Goal: Information Seeking & Learning: Learn about a topic

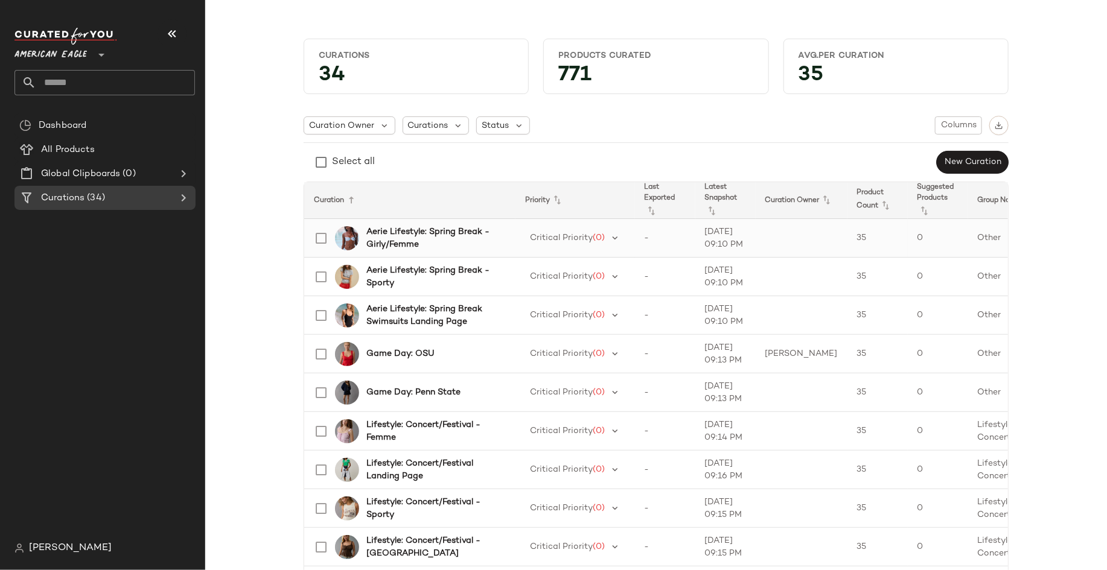
scroll to position [159, 0]
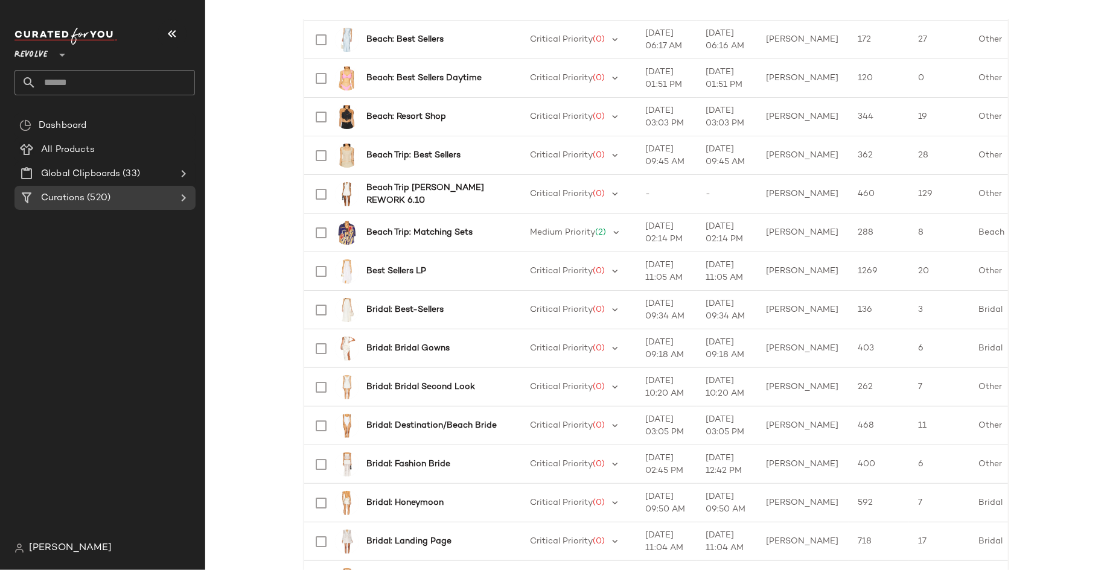
scroll to position [768, 0]
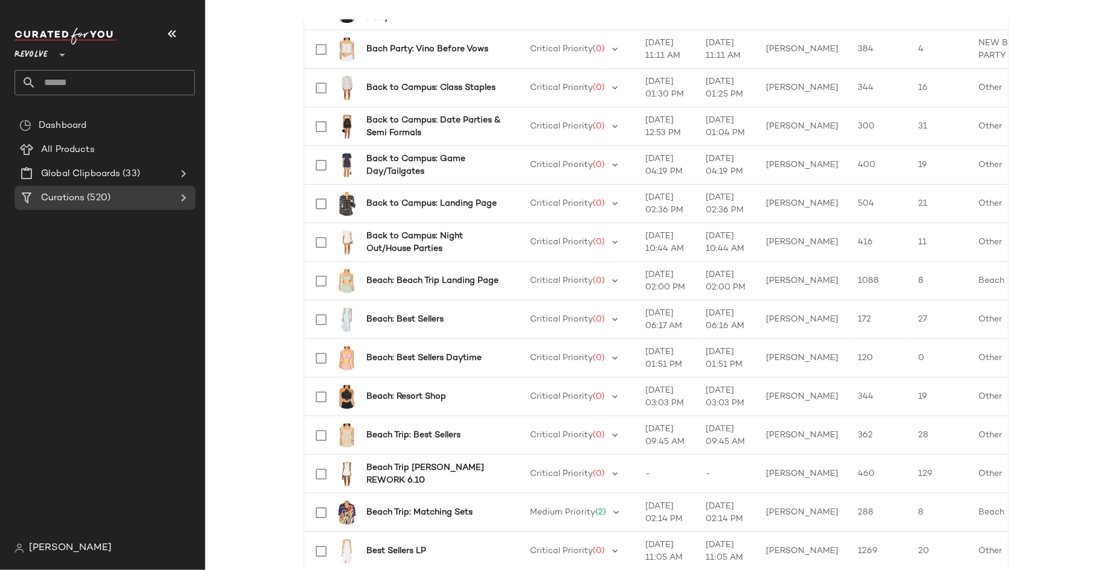
click at [106, 81] on input "text" at bounding box center [115, 82] width 159 height 25
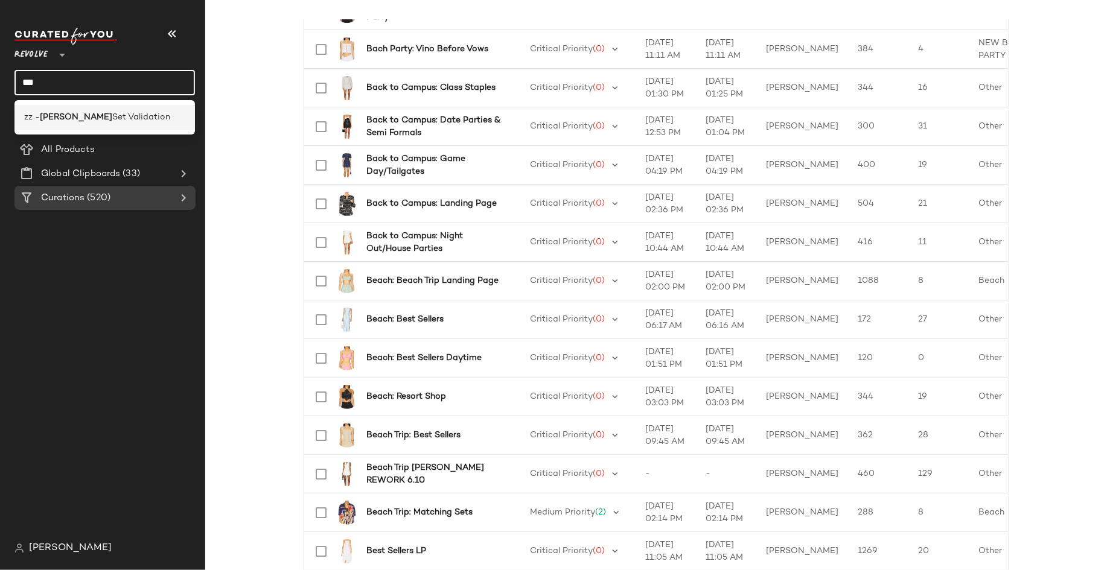
type input "***"
click at [112, 116] on span "Set Validation" at bounding box center [141, 117] width 58 height 13
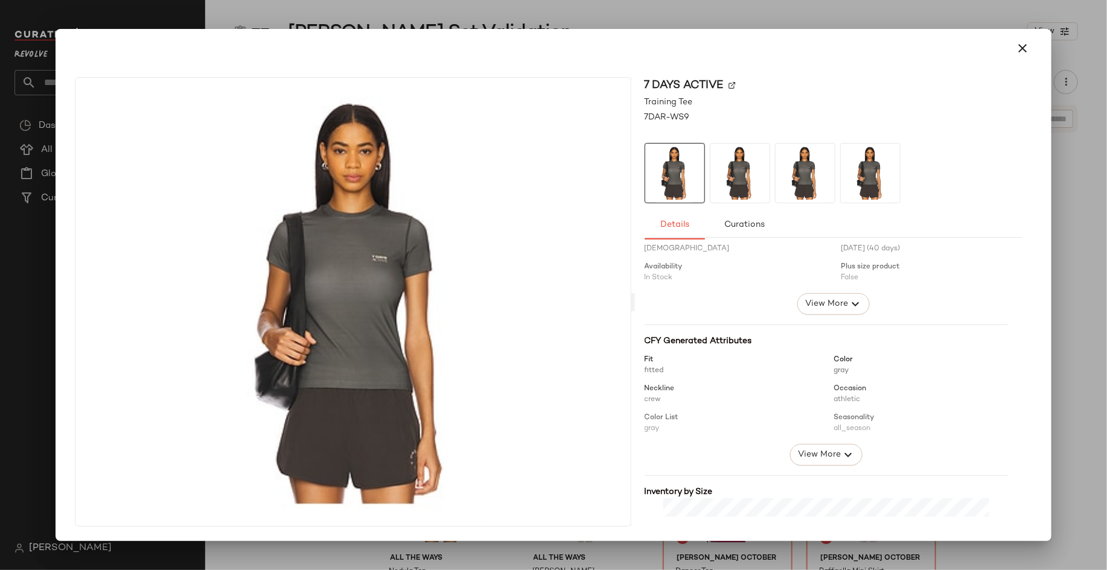
scroll to position [49, 0]
click at [810, 451] on span "View More" at bounding box center [818, 454] width 43 height 14
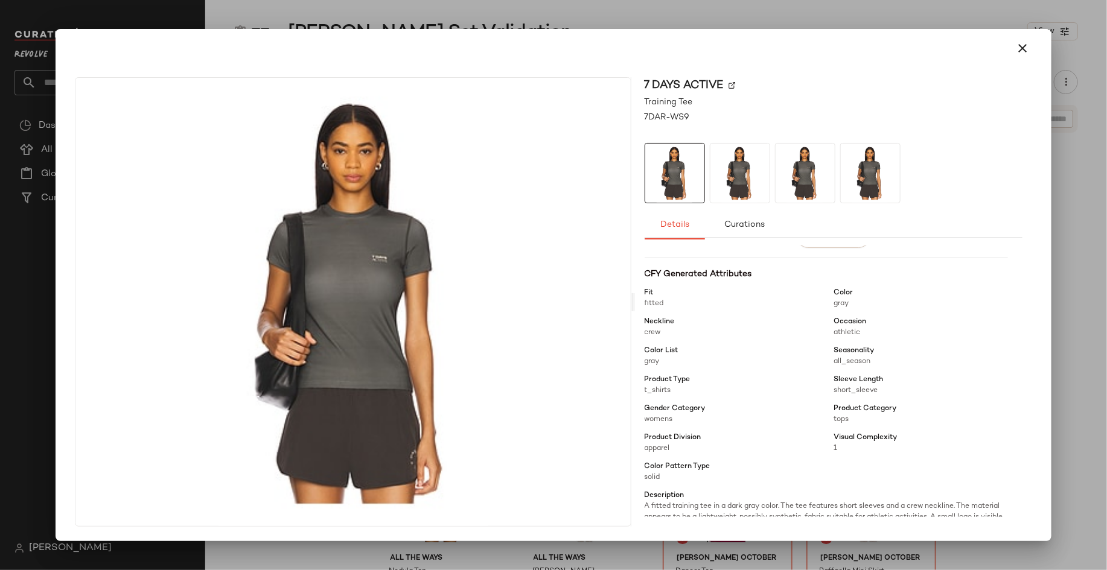
scroll to position [0, 0]
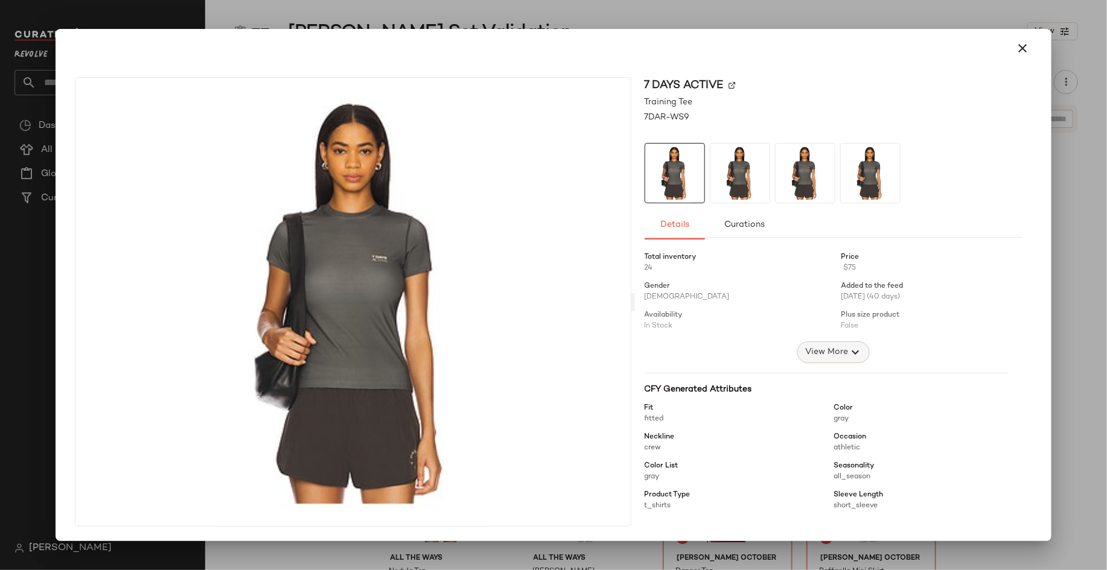
click at [816, 352] on span "View More" at bounding box center [825, 352] width 43 height 14
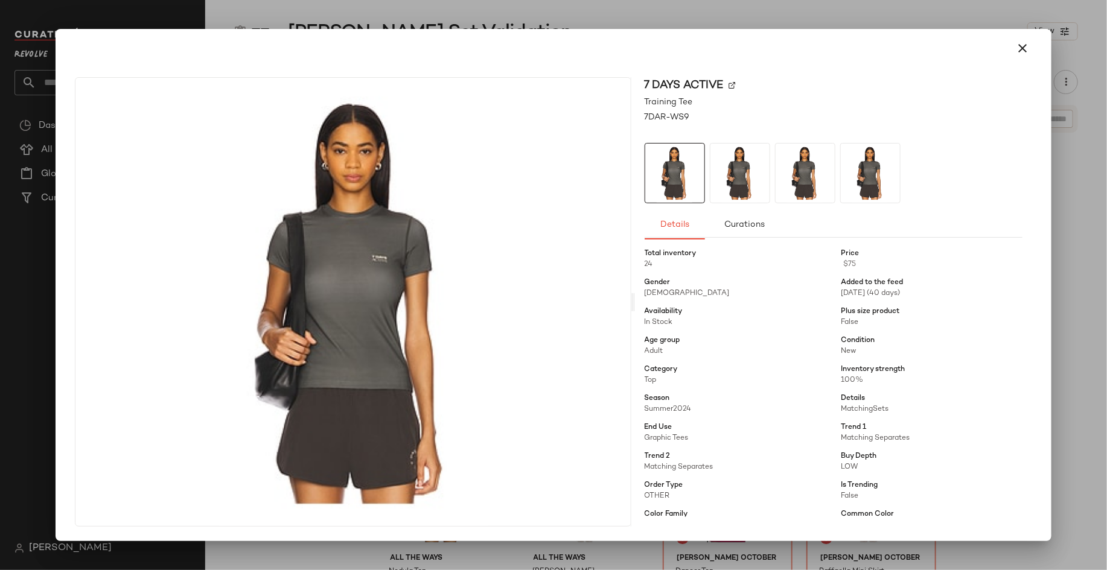
scroll to position [1, 0]
click at [1030, 51] on icon "button" at bounding box center [1022, 48] width 14 height 14
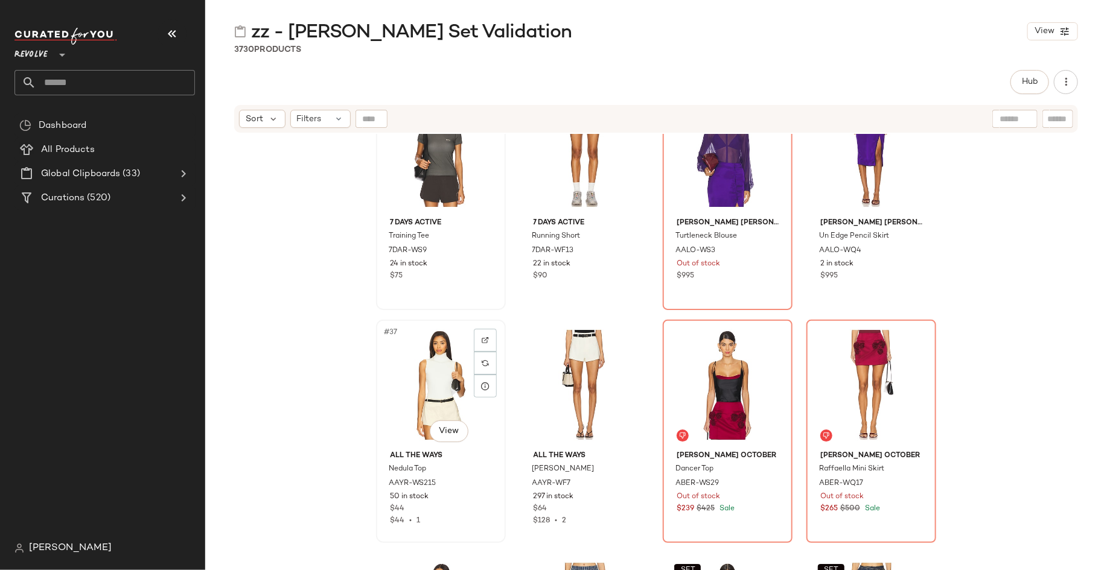
scroll to position [1941, 0]
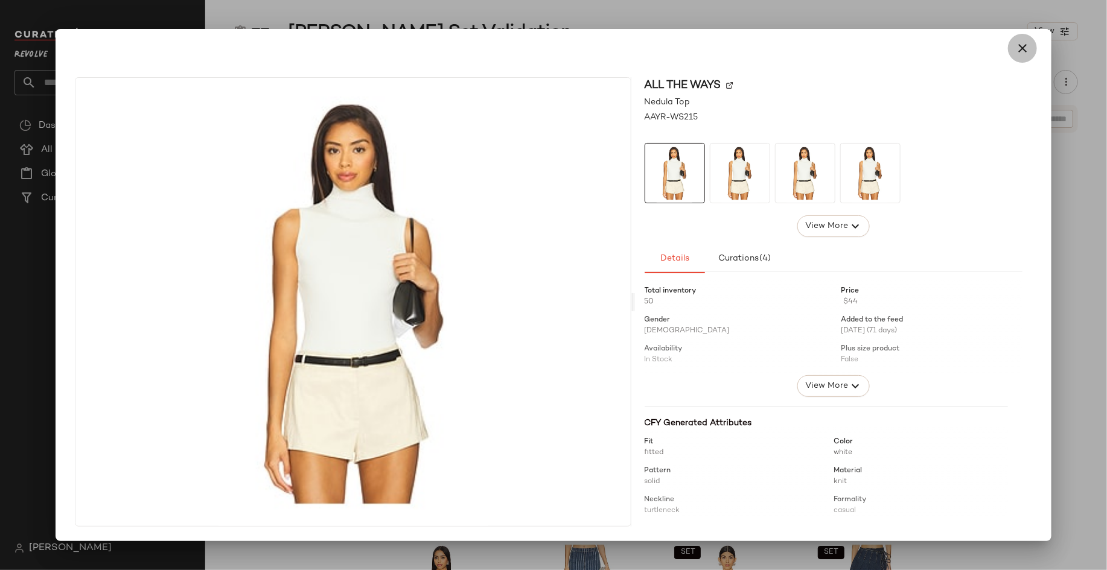
click at [1021, 53] on icon "button" at bounding box center [1022, 48] width 14 height 14
click at [830, 390] on span "View More" at bounding box center [825, 386] width 43 height 14
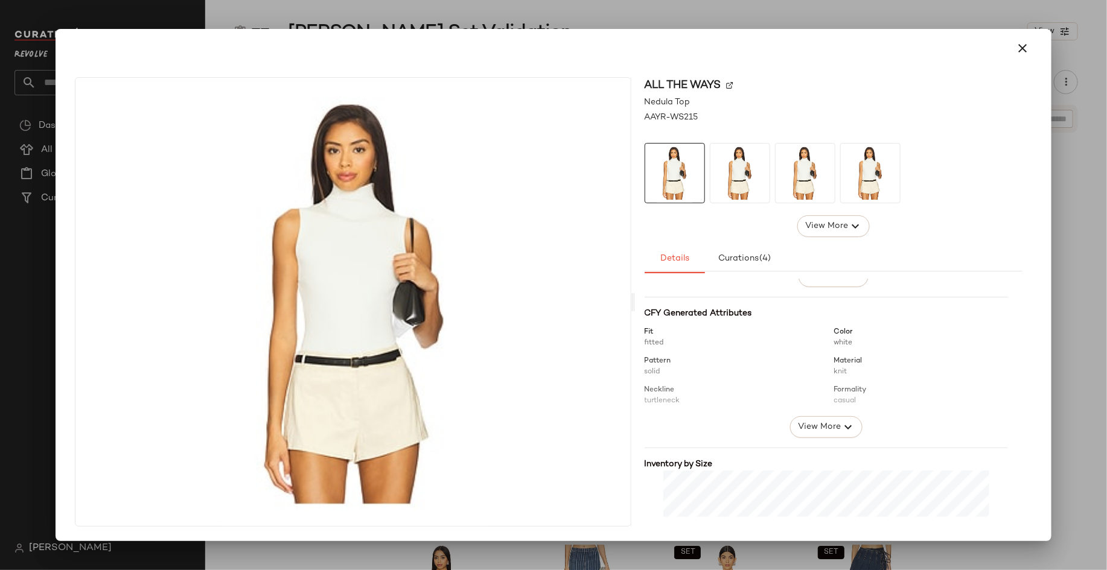
scroll to position [495, 0]
click at [812, 421] on span "View More" at bounding box center [818, 418] width 43 height 14
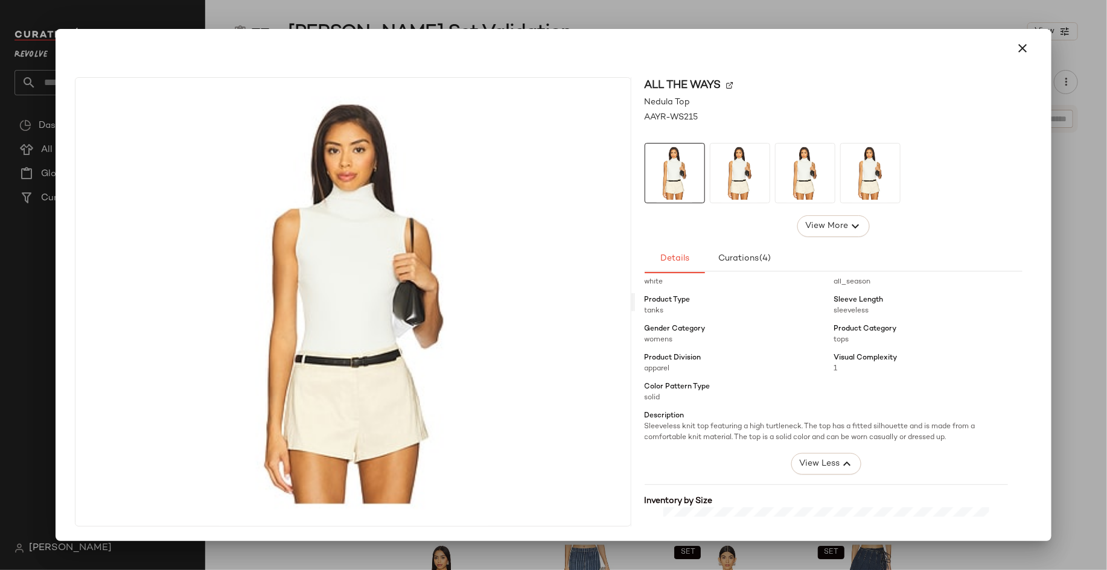
scroll to position [642, 0]
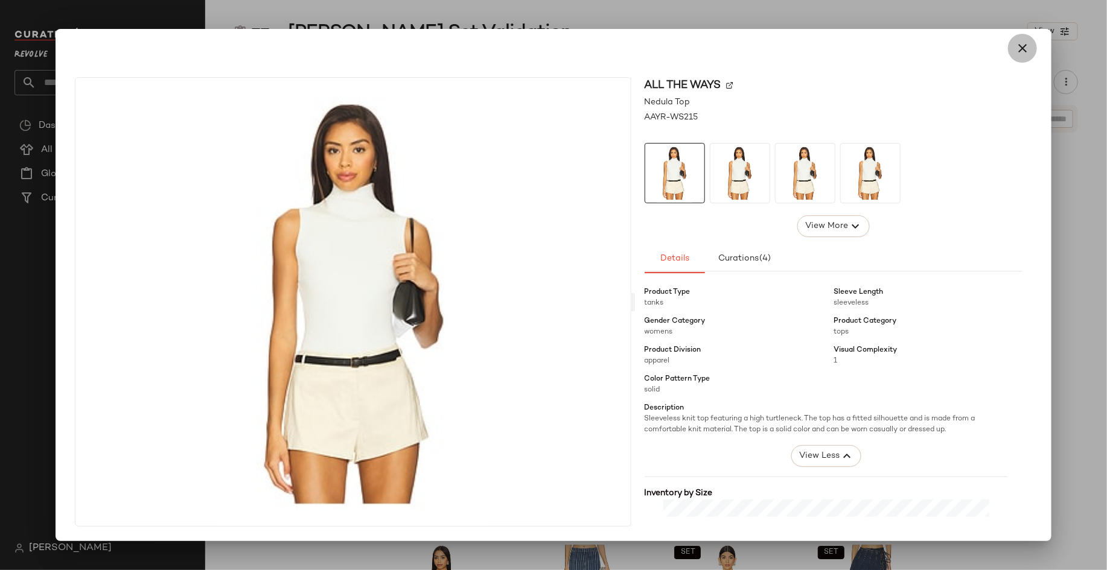
click at [1022, 45] on icon "button" at bounding box center [1022, 48] width 14 height 14
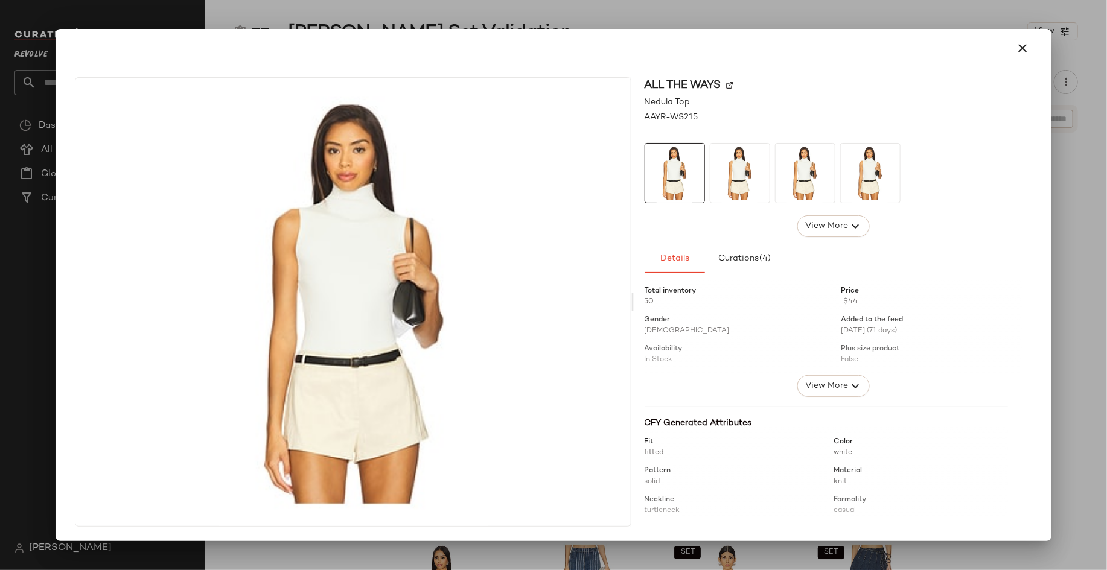
click at [730, 83] on img at bounding box center [729, 85] width 7 height 7
click at [1025, 42] on icon "button" at bounding box center [1022, 48] width 14 height 14
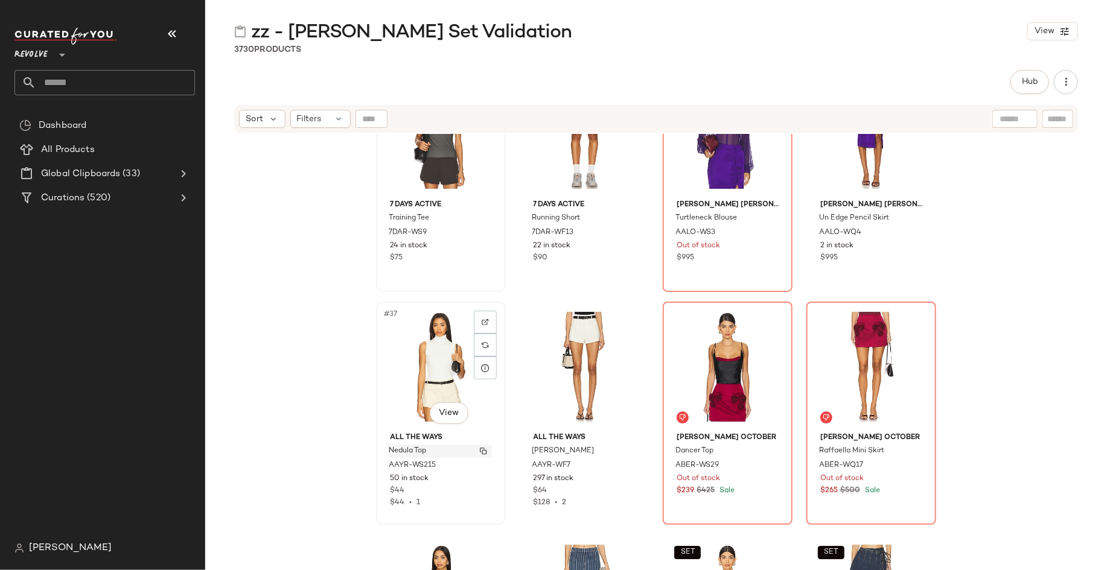
click at [482, 448] on img "button" at bounding box center [483, 451] width 7 height 7
click at [625, 450] on img "button" at bounding box center [626, 451] width 7 height 7
click at [484, 319] on img at bounding box center [485, 322] width 7 height 7
click at [284, 272] on div "7 Days Active Training Tee 7DAR-WS9 24 in stock $75 7 Days Active Running Short…" at bounding box center [656, 367] width 902 height 466
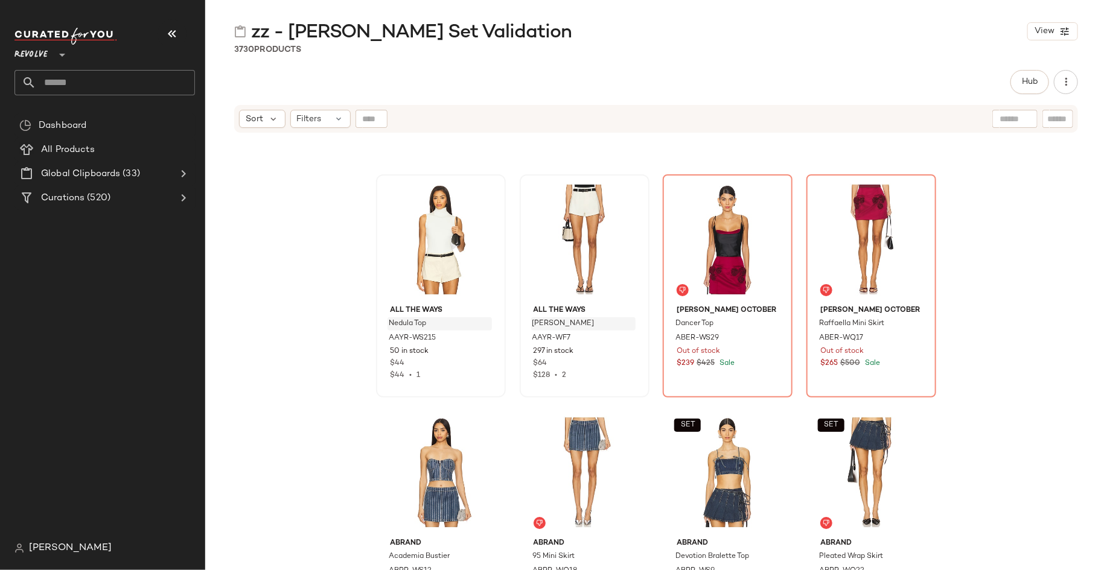
scroll to position [2067, 0]
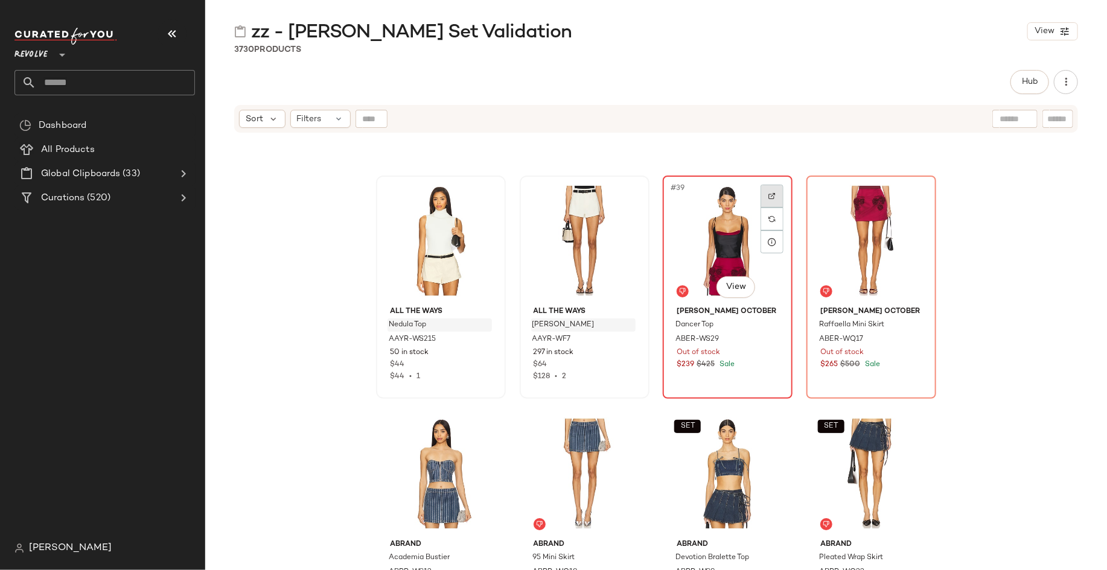
click at [768, 194] on img at bounding box center [771, 196] width 7 height 7
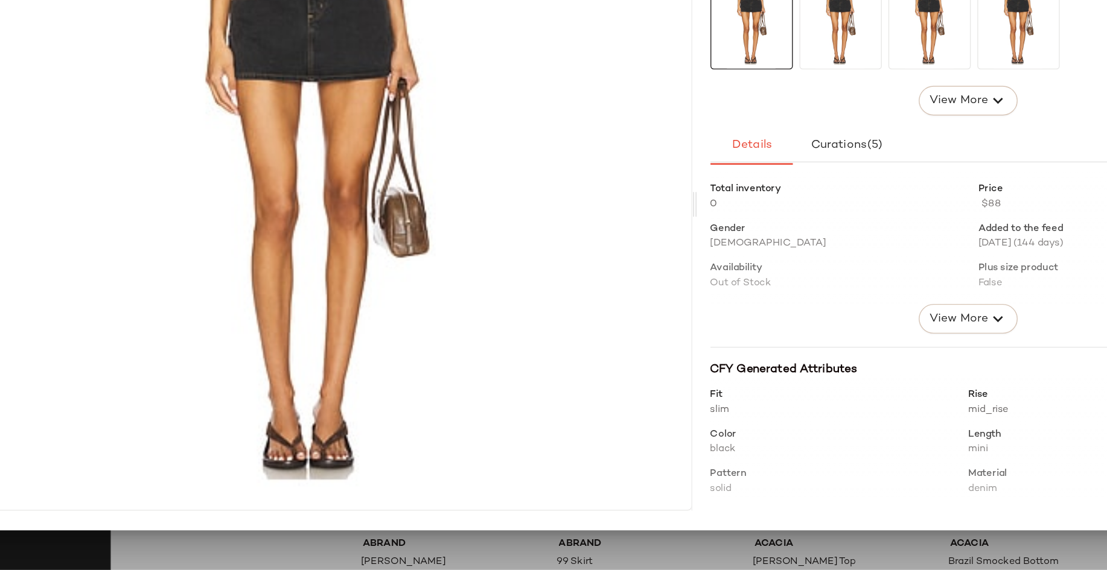
scroll to position [0, 0]
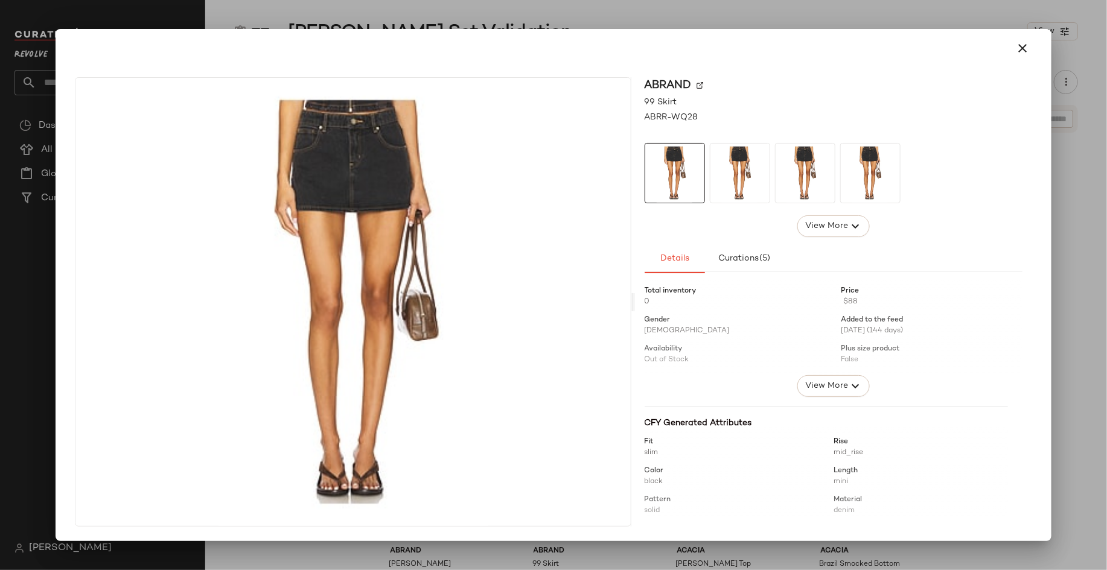
click at [696, 82] on div "Abrand" at bounding box center [834, 85] width 378 height 16
click at [698, 83] on img at bounding box center [699, 85] width 7 height 7
click at [1022, 53] on icon "button" at bounding box center [1022, 48] width 14 height 14
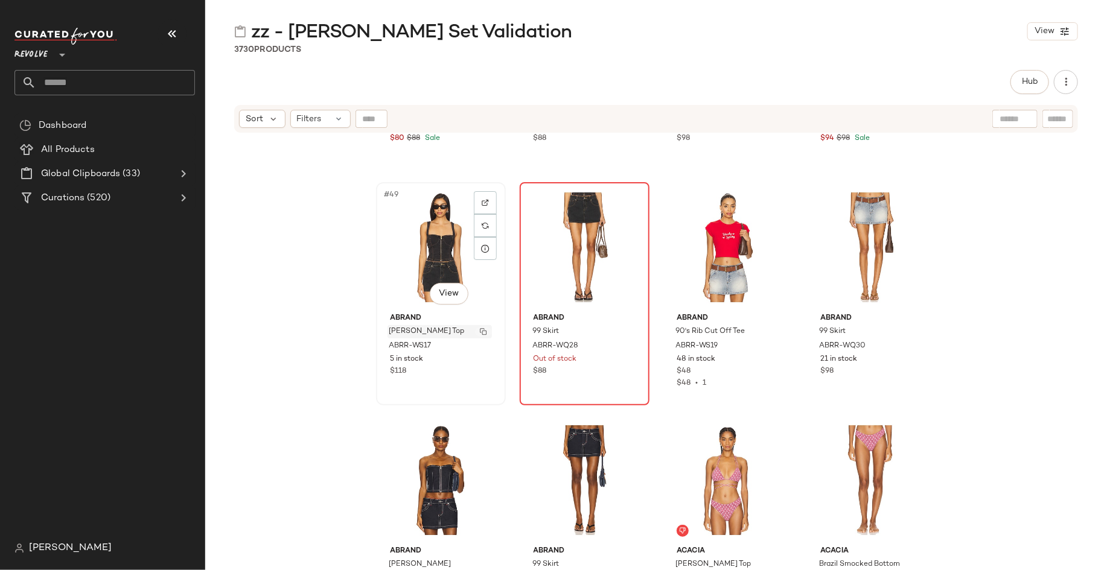
click at [480, 329] on img "button" at bounding box center [483, 331] width 7 height 7
click at [623, 329] on img "button" at bounding box center [626, 331] width 7 height 7
click at [482, 200] on img at bounding box center [485, 202] width 7 height 7
click at [282, 204] on div "Abrand X Ripcurl Ariane Top ABRR-WS14 3 in stock $80 $88 Sale Abrand 95 [PERSON…" at bounding box center [656, 367] width 902 height 466
click at [766, 329] on img "button" at bounding box center [769, 331] width 7 height 7
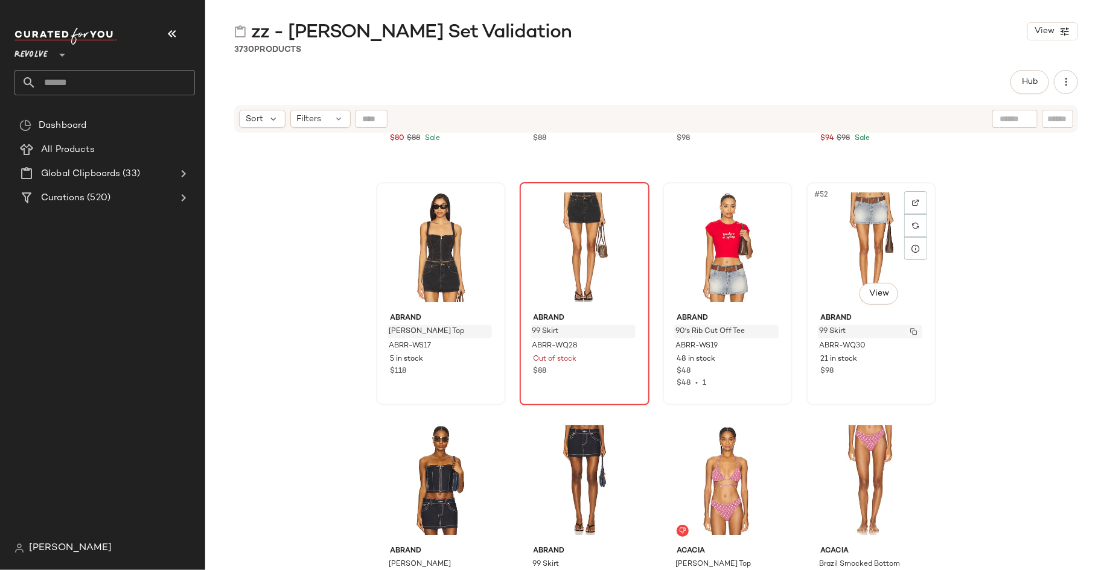
click at [911, 330] on img "button" at bounding box center [913, 331] width 7 height 7
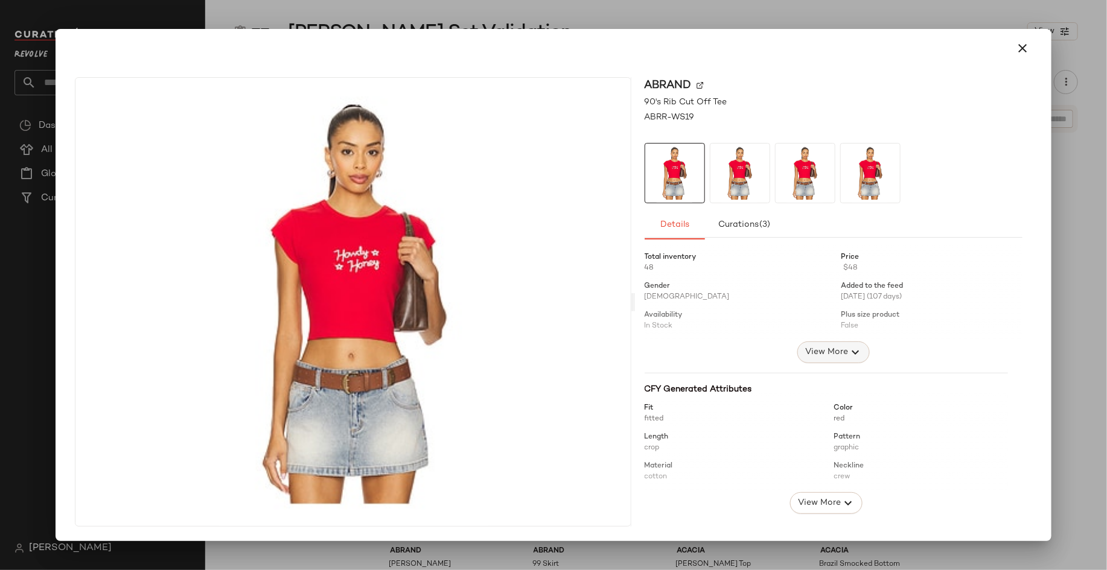
click at [826, 353] on span "View More" at bounding box center [825, 352] width 43 height 14
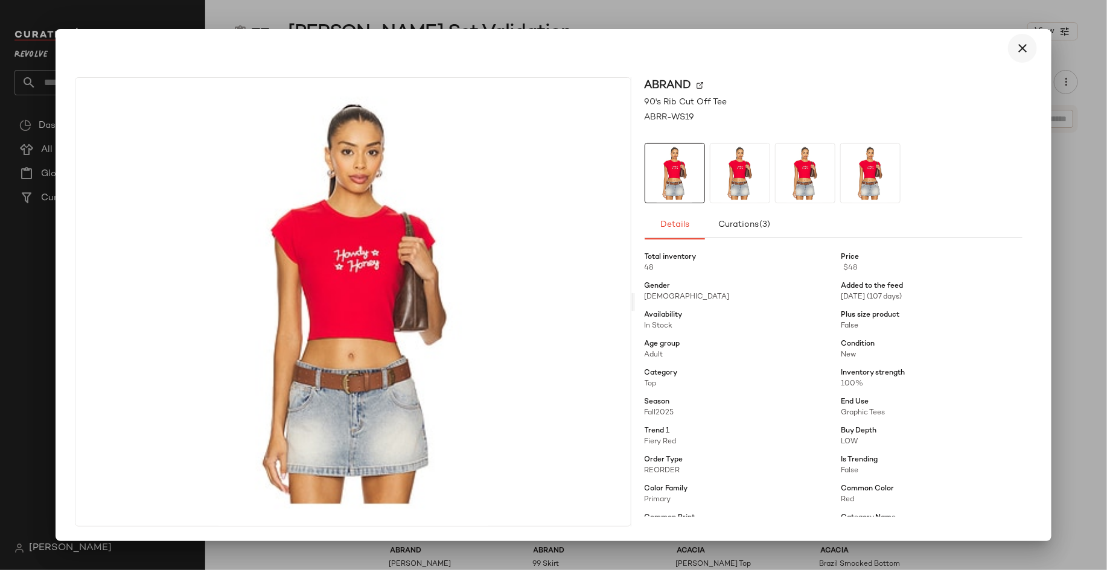
click at [1020, 46] on icon "button" at bounding box center [1022, 48] width 14 height 14
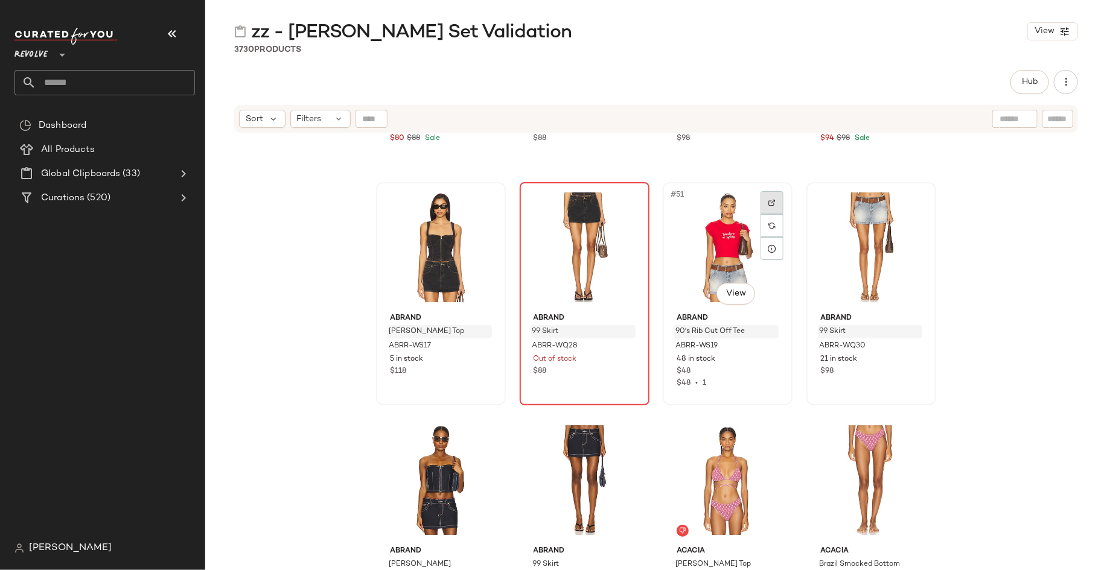
click at [772, 200] on img at bounding box center [771, 202] width 7 height 7
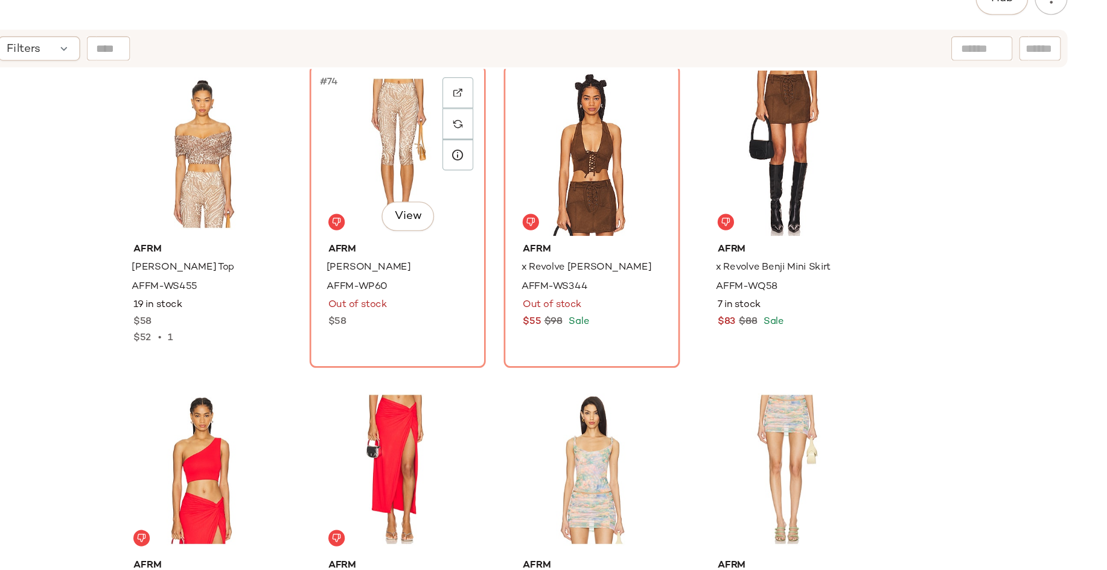
scroll to position [4201, 0]
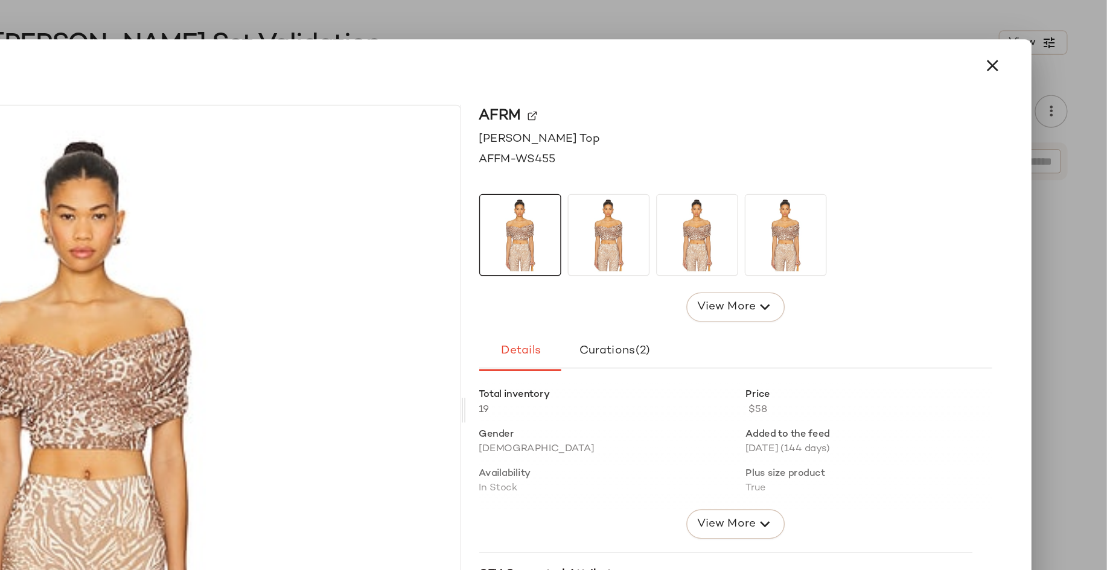
click at [681, 83] on img at bounding box center [683, 85] width 7 height 7
click at [1023, 50] on icon "button" at bounding box center [1022, 48] width 14 height 14
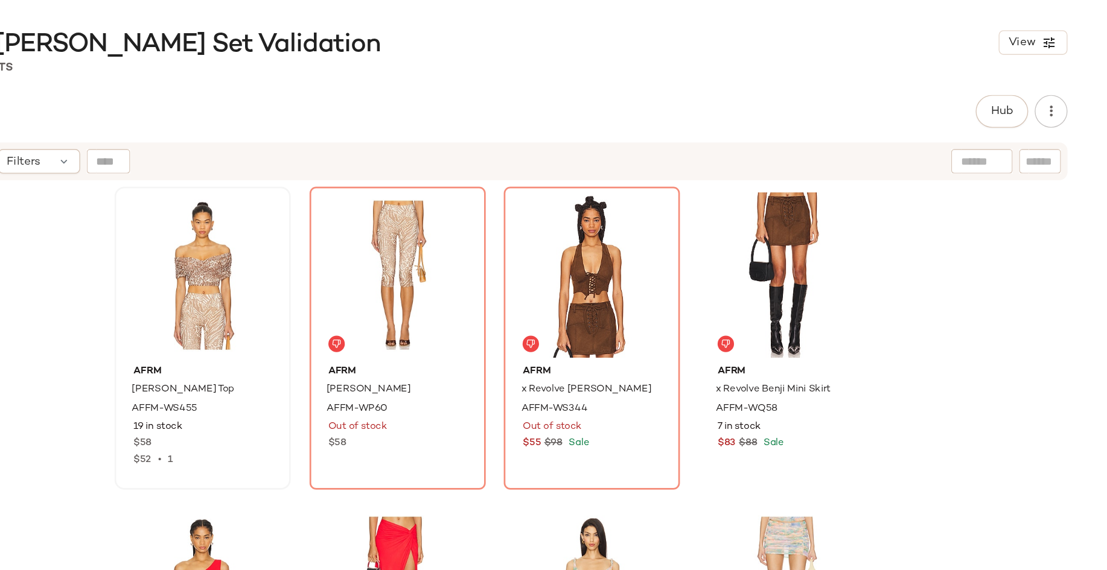
scroll to position [0, 0]
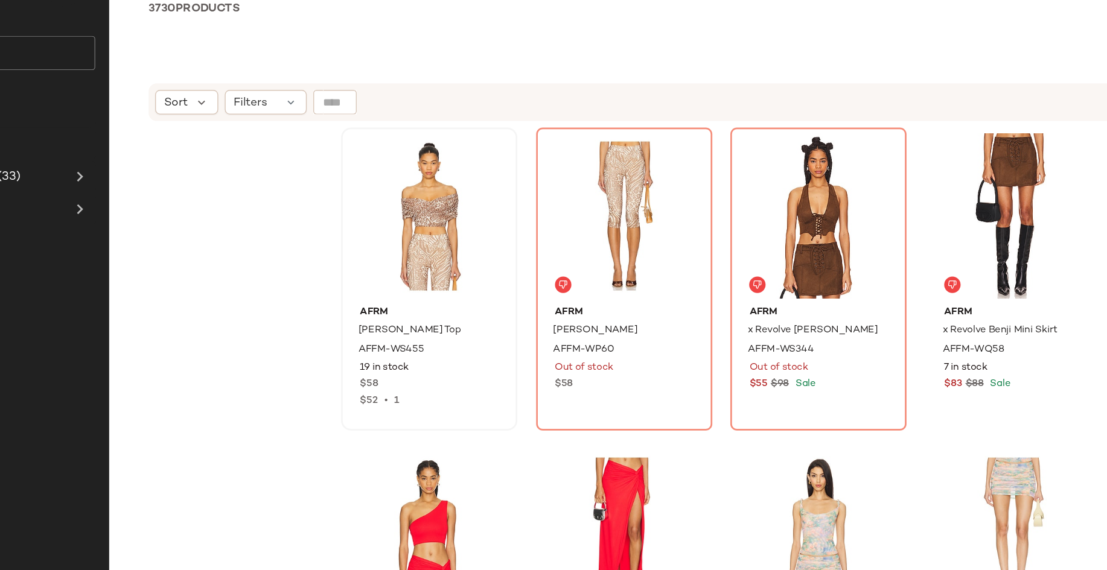
click at [299, 204] on div "AFRM [PERSON_NAME] Top AFFM-WS455 19 in stock $58 $52 • 1 AFRM [PERSON_NAME] AF…" at bounding box center [656, 367] width 902 height 466
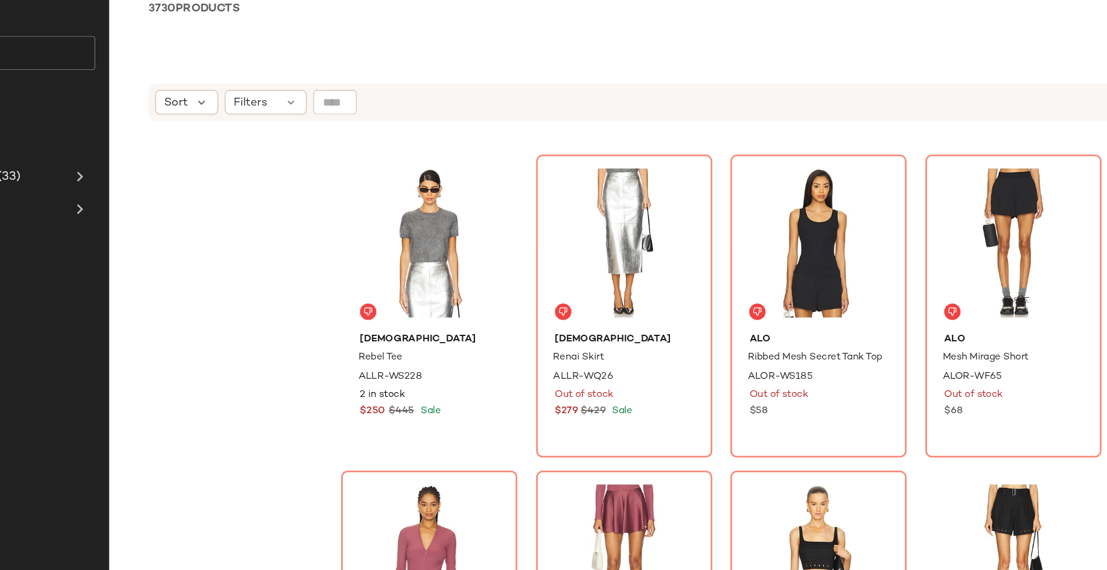
scroll to position [14895, 0]
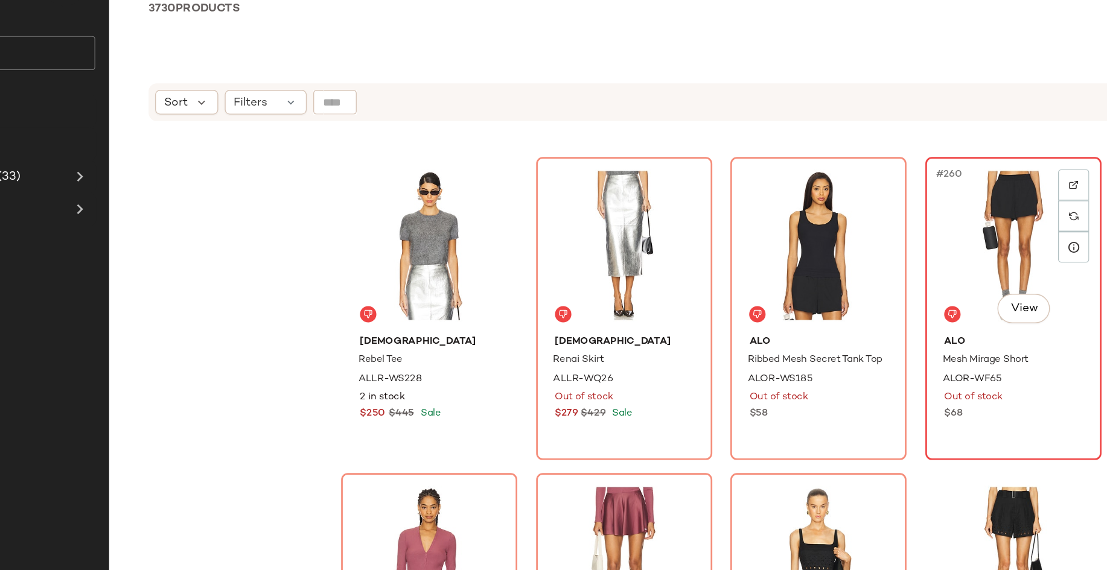
click at [875, 200] on div "#260 View" at bounding box center [870, 225] width 121 height 122
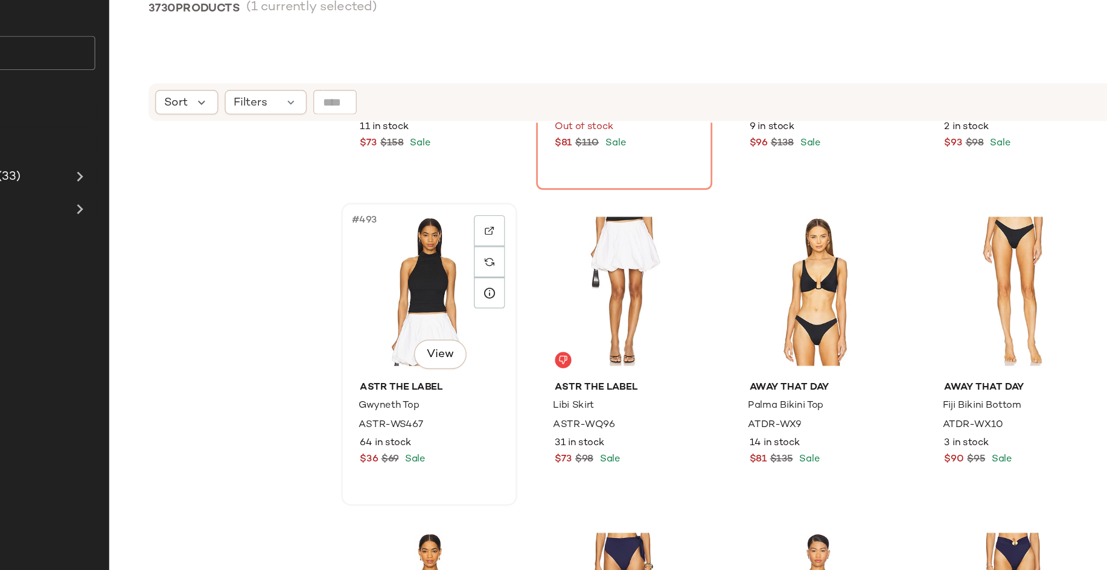
scroll to position [28593, 0]
